Goal: Information Seeking & Learning: Find specific page/section

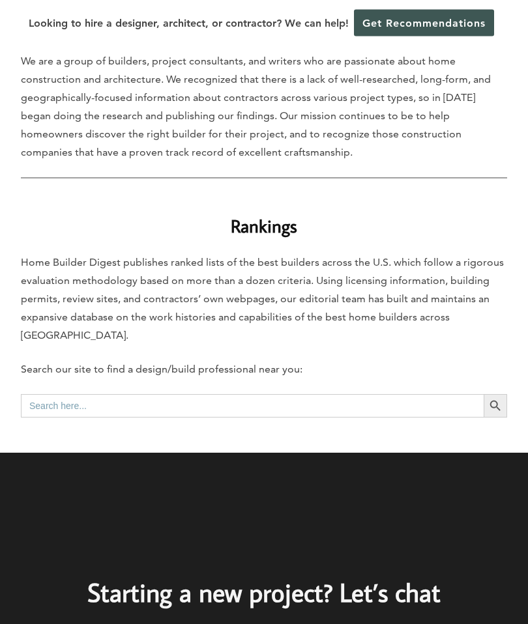
scroll to position [463, 0]
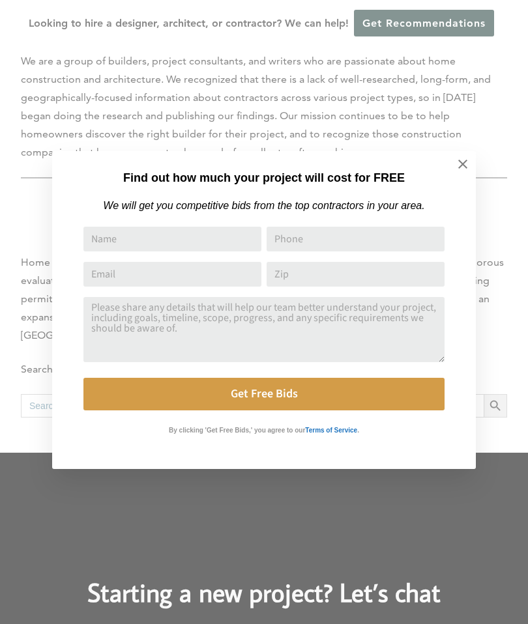
click at [463, 162] on icon at bounding box center [463, 164] width 14 height 14
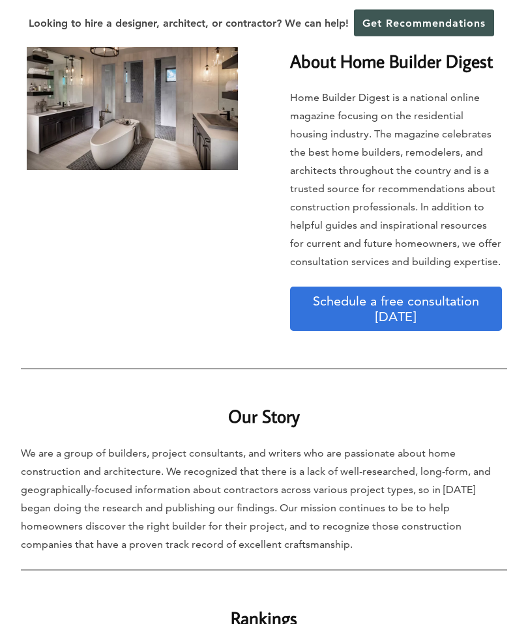
scroll to position [0, 0]
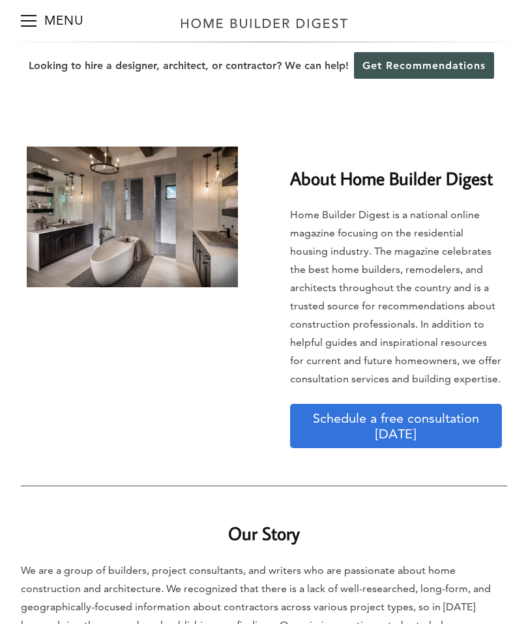
click at [31, 20] on button "Menu" at bounding box center [29, 21] width 16 height 42
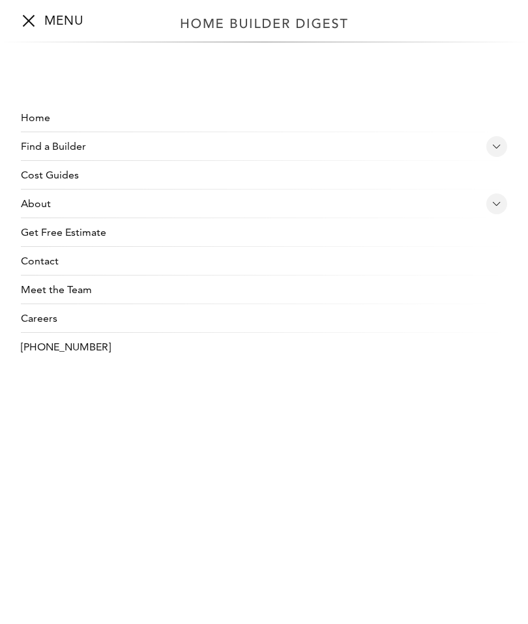
click at [500, 142] on icon at bounding box center [496, 147] width 9 height 12
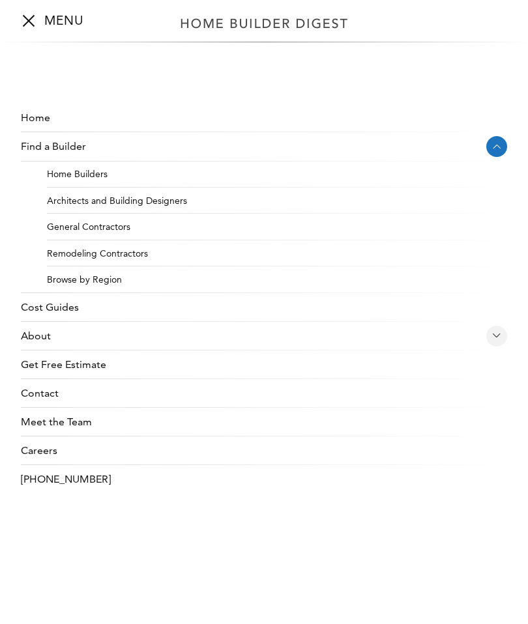
click at [128, 251] on link "Remodeling Contractors" at bounding box center [277, 253] width 460 height 27
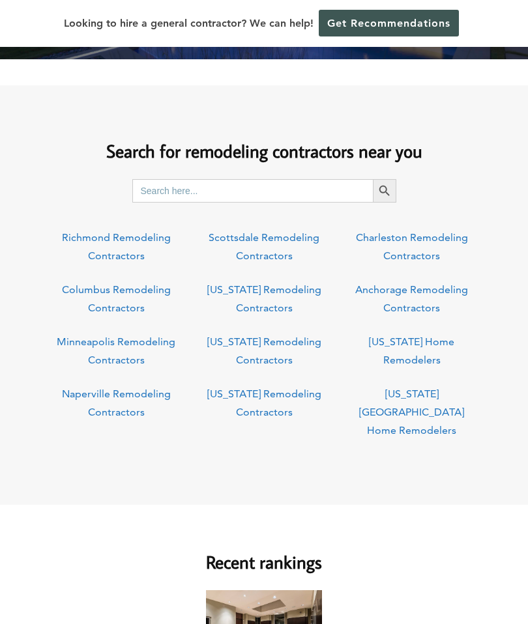
scroll to position [390, 0]
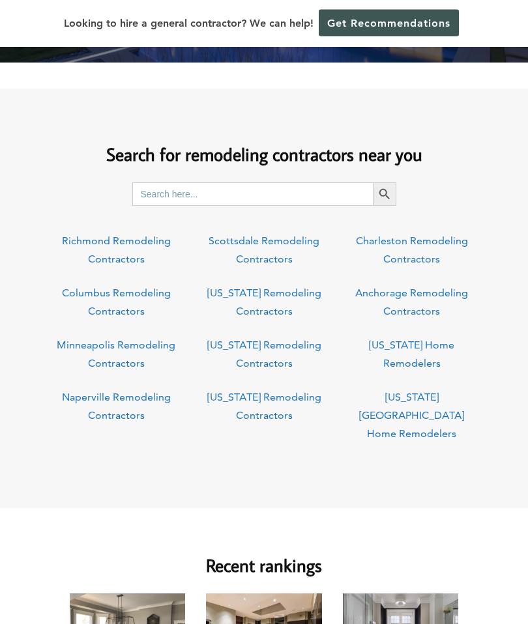
click at [188, 191] on input "Search for:" at bounding box center [252, 194] width 240 height 23
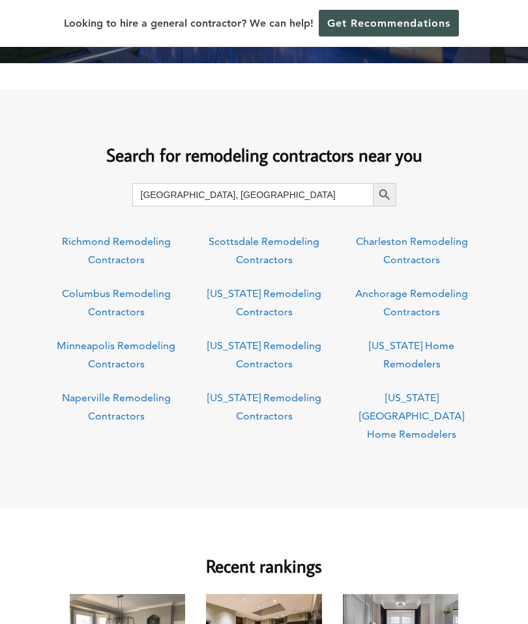
type input "[GEOGRAPHIC_DATA], [GEOGRAPHIC_DATA]"
click at [384, 194] on button "Search Button" at bounding box center [384, 194] width 23 height 23
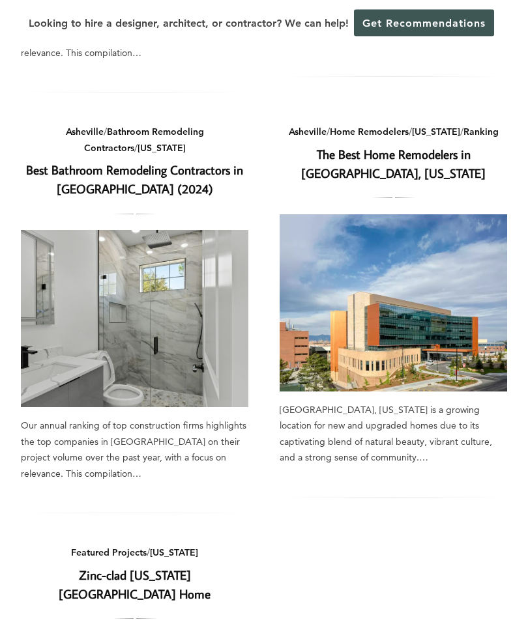
scroll to position [481, 0]
click at [151, 433] on div "Our annual ranking of top construction firms highlights the top companies in As…" at bounding box center [134, 450] width 227 height 64
click at [138, 186] on link "Best Bathroom Remodeling Contractors in Asheville (2024)" at bounding box center [134, 179] width 217 height 35
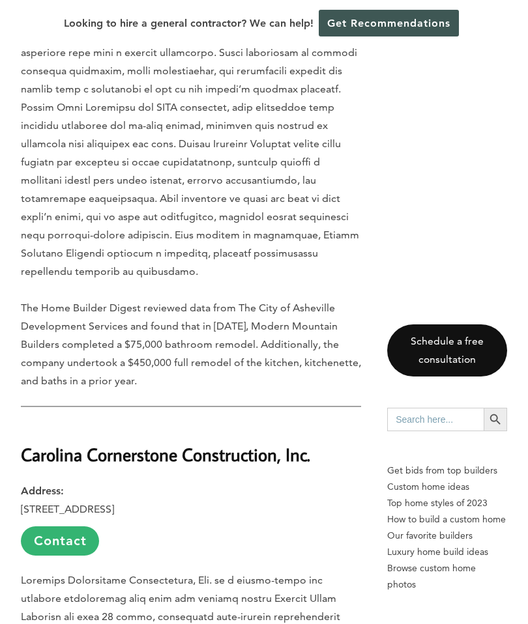
scroll to position [2202, 0]
